Goal: Transaction & Acquisition: Purchase product/service

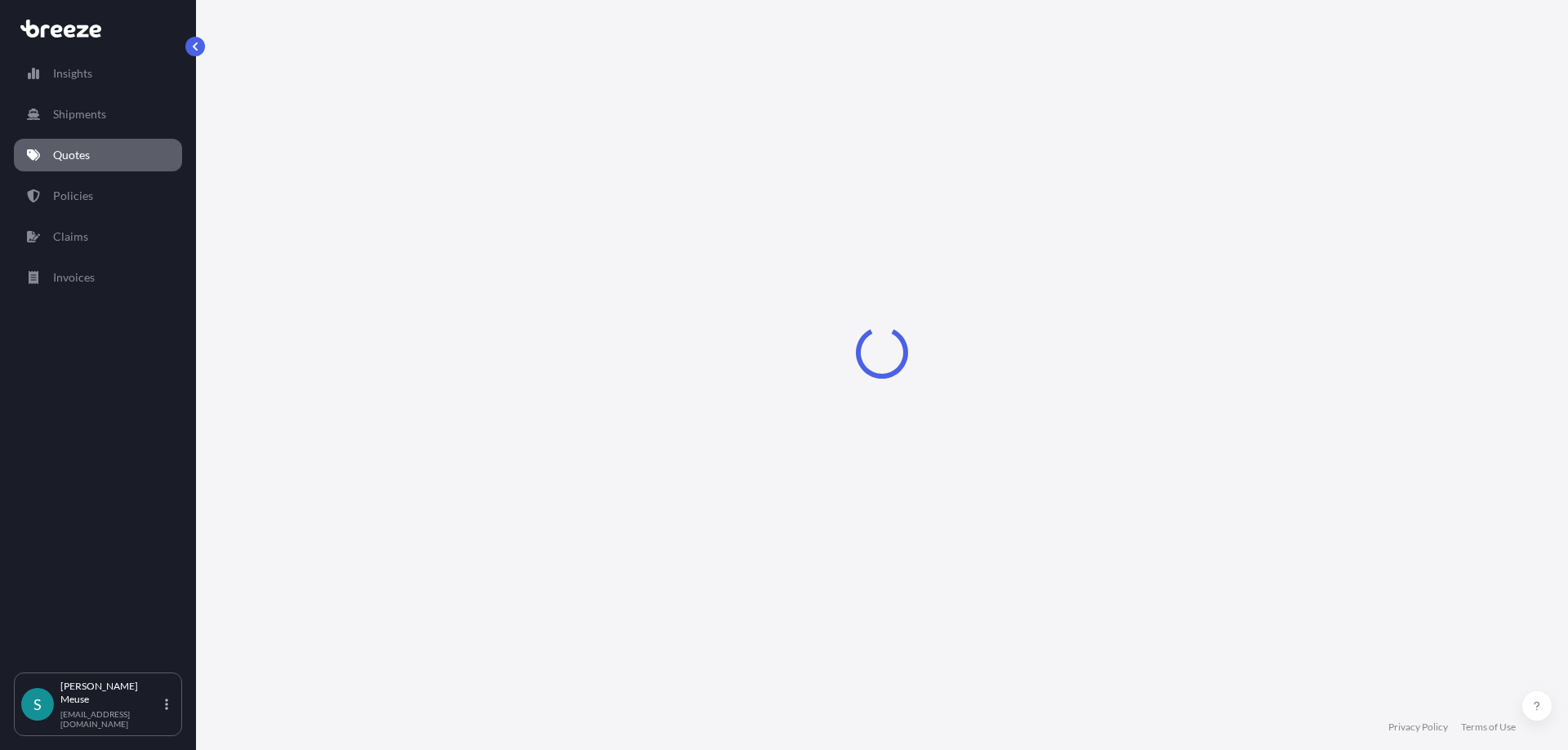
select select "Road"
select select "2"
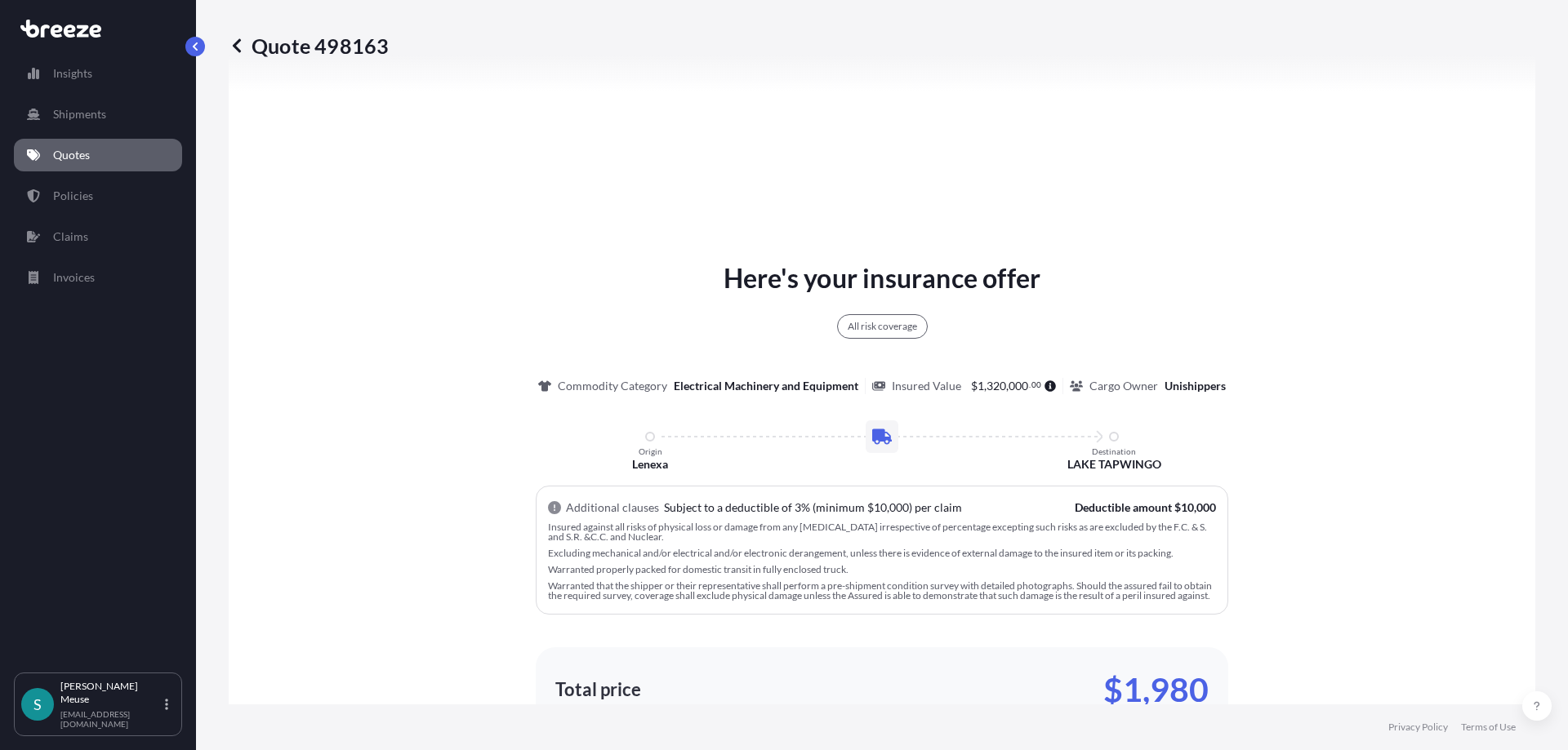
scroll to position [779, 0]
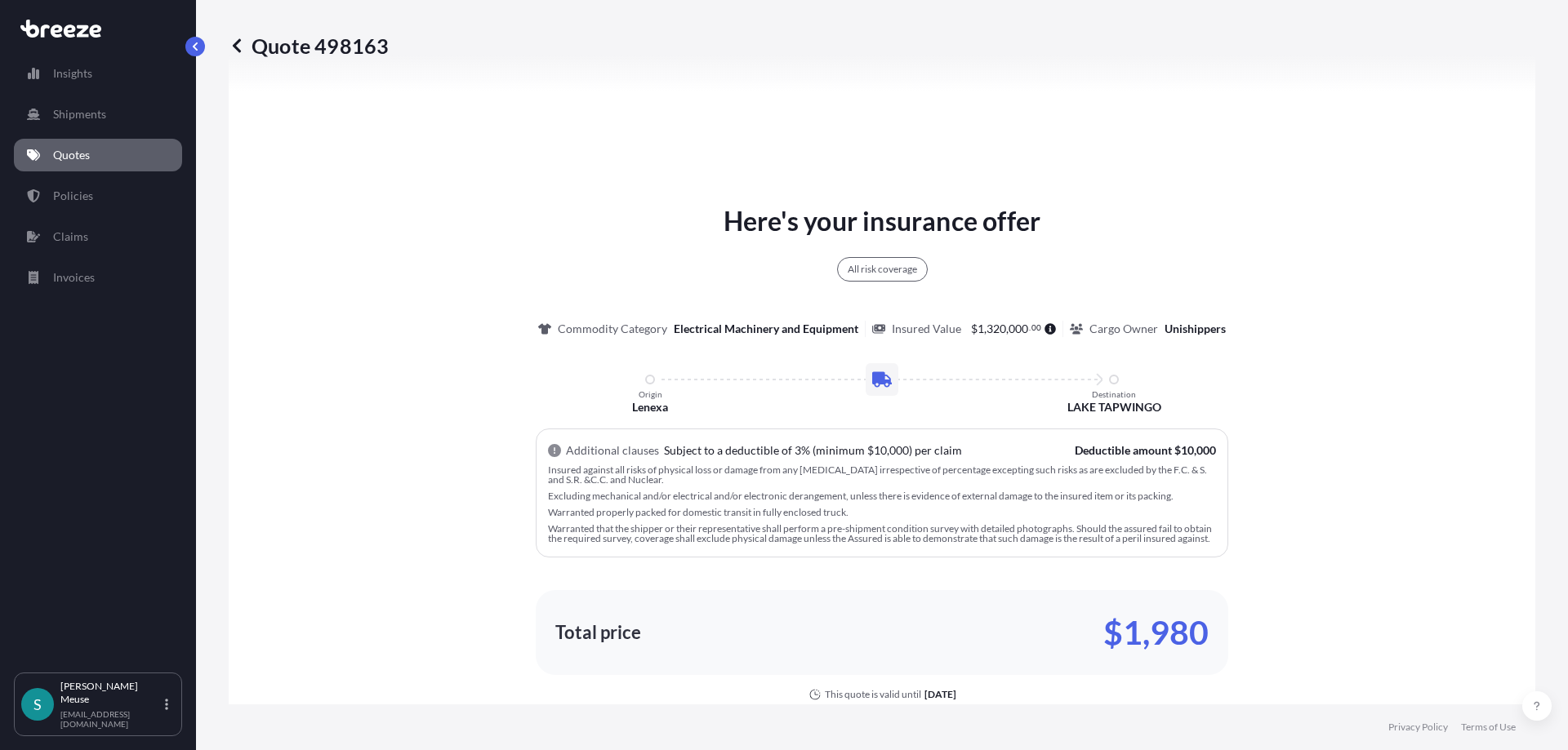
click at [747, 484] on p "Insured against all risks of physical loss or damage from any [MEDICAL_DATA] ir…" at bounding box center [882, 474] width 668 height 19
click at [710, 463] on div "Additional clauses Subject to a deductible of 3% (minimum $10,000) per claim De…" at bounding box center [882, 493] width 693 height 129
click at [667, 478] on p "Insured against all risks of physical loss or damage from any [MEDICAL_DATA] ir…" at bounding box center [882, 474] width 668 height 19
click at [652, 484] on p "Insured against all risks of physical loss or damage from any [MEDICAL_DATA] ir…" at bounding box center [882, 474] width 668 height 19
click at [746, 503] on div "Insured against all risks of physical loss or damage from any [MEDICAL_DATA] ir…" at bounding box center [882, 505] width 668 height 78
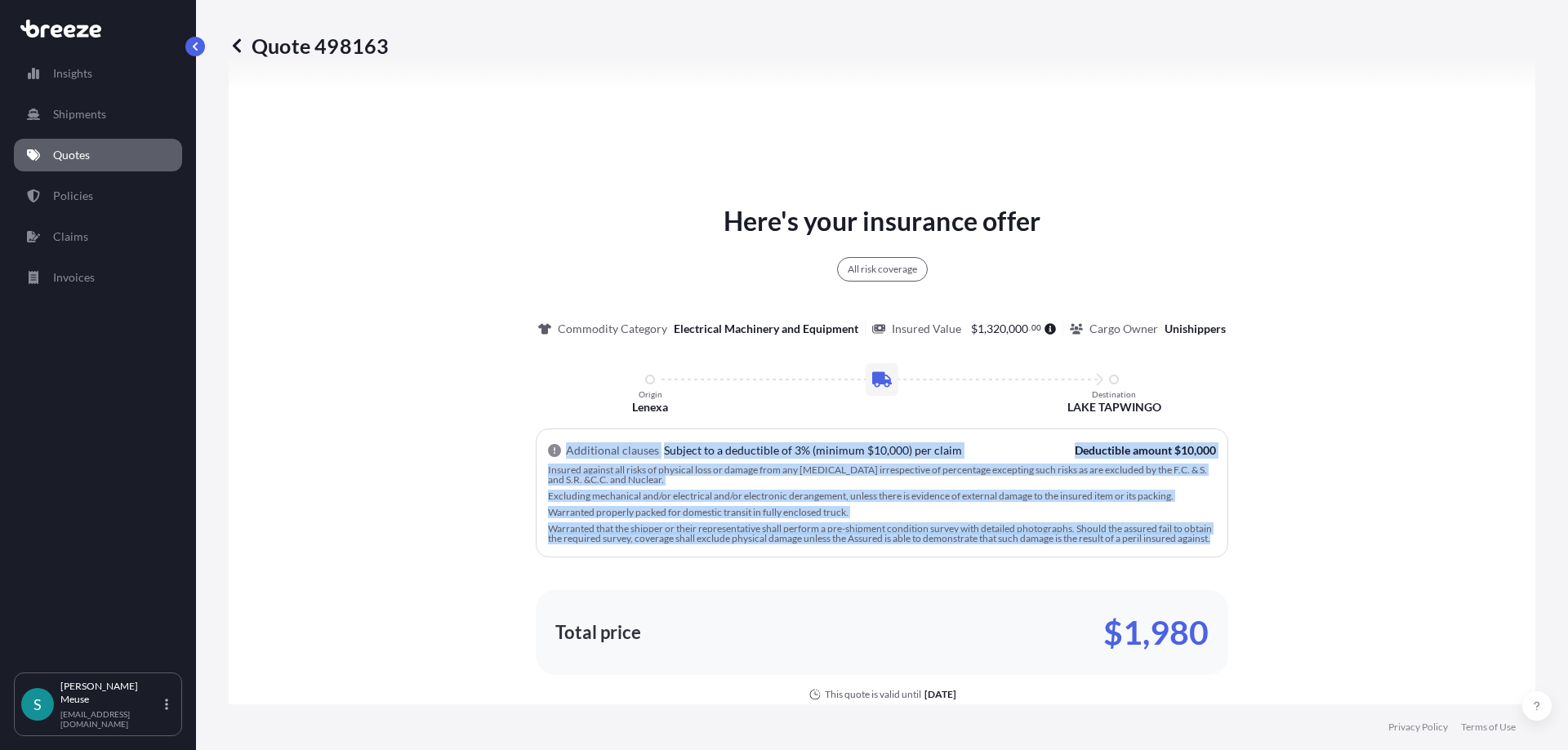
drag, startPoint x: 595, startPoint y: 553, endPoint x: 544, endPoint y: 452, distance: 113.1
click at [544, 452] on div "Additional clauses Subject to a deductible of 3% (minimum $10,000) per claim De…" at bounding box center [882, 493] width 693 height 129
copy div "Additional clauses Subject to a deductible of 3% (minimum $10,000) per claim De…"
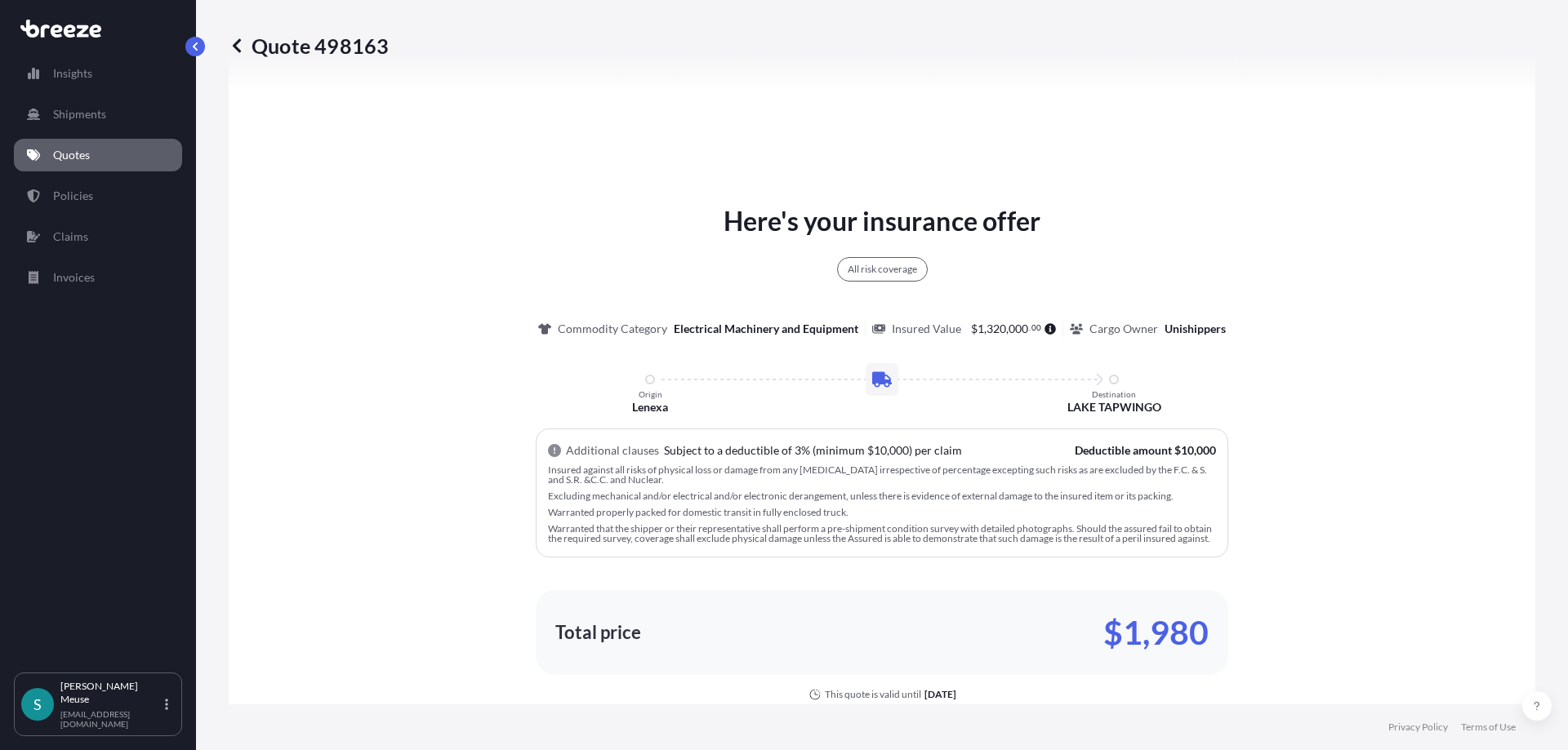
click at [329, 141] on div "Here's your insurance offer All risk coverage Commodity Category Electrical Mac…" at bounding box center [883, 489] width 1261 height 1141
